Goal: Register for event/course

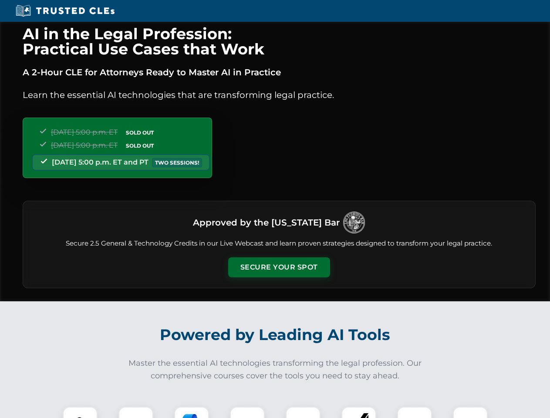
click at [279, 268] on button "Secure Your Spot" at bounding box center [279, 268] width 102 height 20
click at [80, 413] on img at bounding box center [80, 424] width 25 height 25
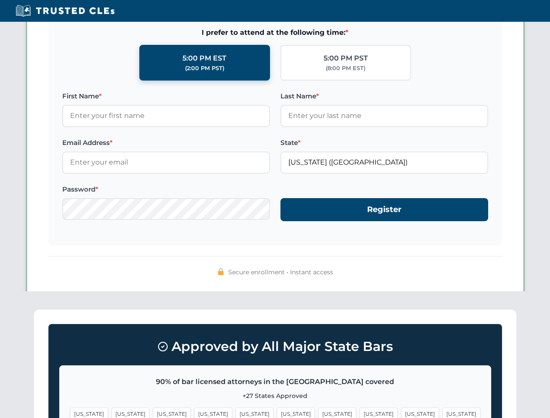
click at [319, 413] on span "[US_STATE]" at bounding box center [338, 414] width 38 height 13
click at [401, 413] on span "[US_STATE]" at bounding box center [420, 414] width 38 height 13
